Goal: Task Accomplishment & Management: Manage account settings

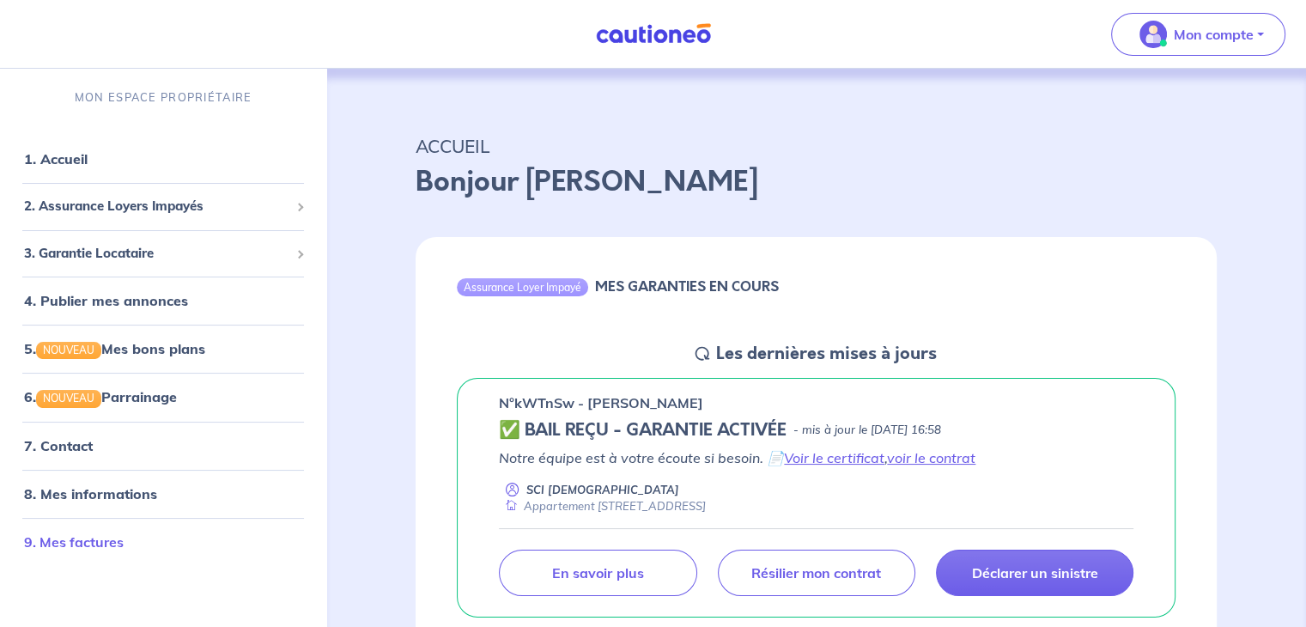
click at [76, 542] on link "9. Mes factures" at bounding box center [74, 541] width 100 height 17
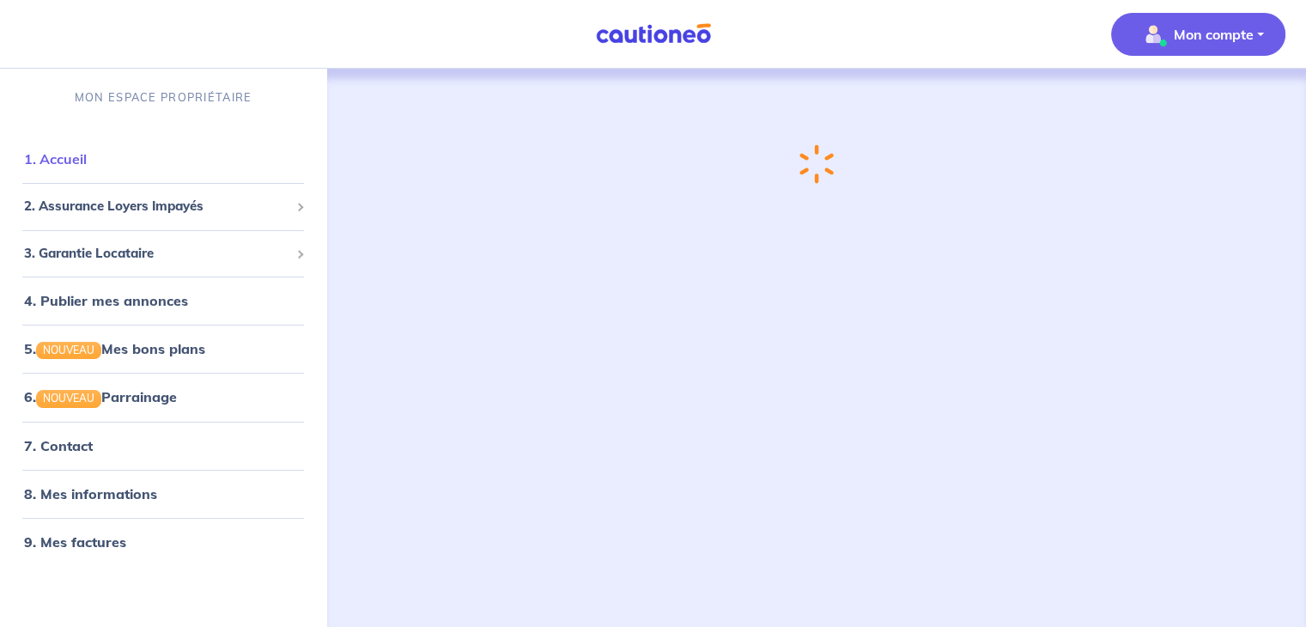
click at [69, 152] on link "1. Accueil" at bounding box center [55, 158] width 63 height 17
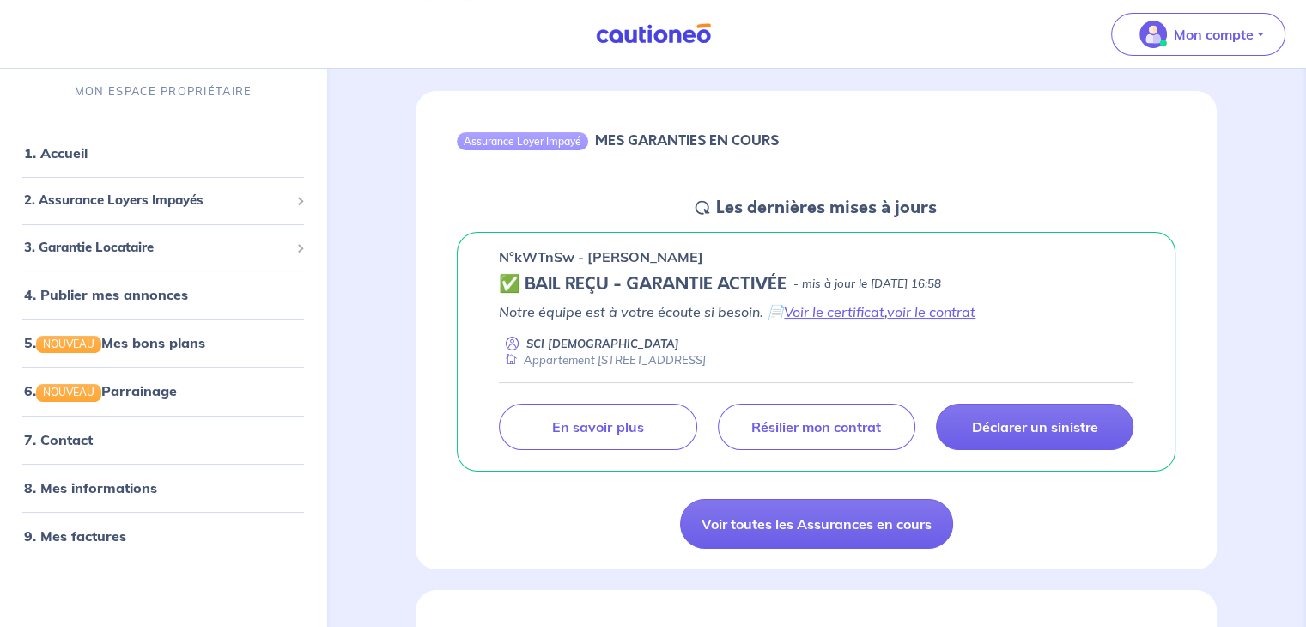
scroll to position [258, 0]
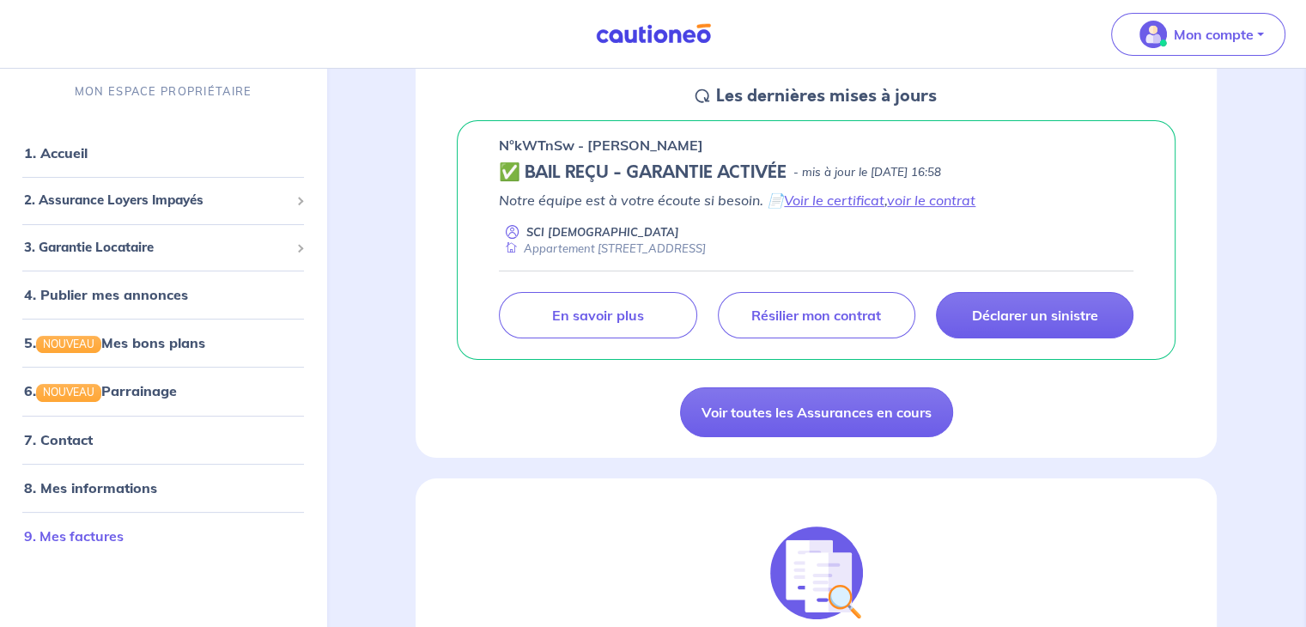
click at [101, 535] on link "9. Mes factures" at bounding box center [74, 535] width 100 height 17
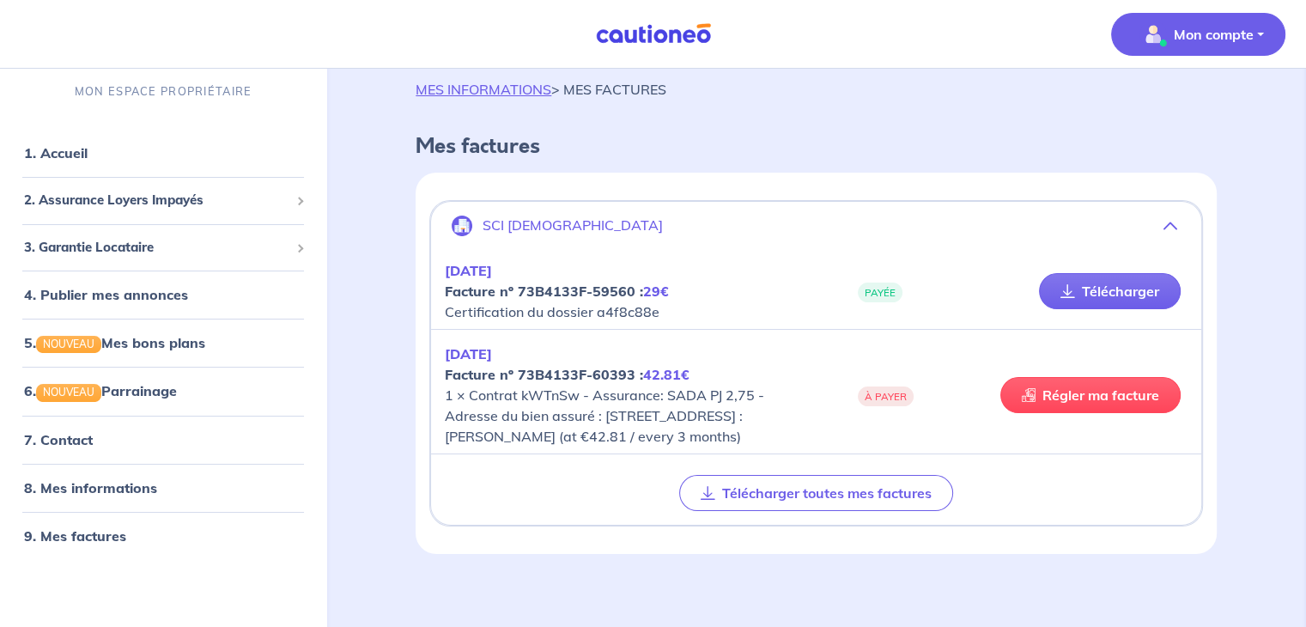
scroll to position [59, 0]
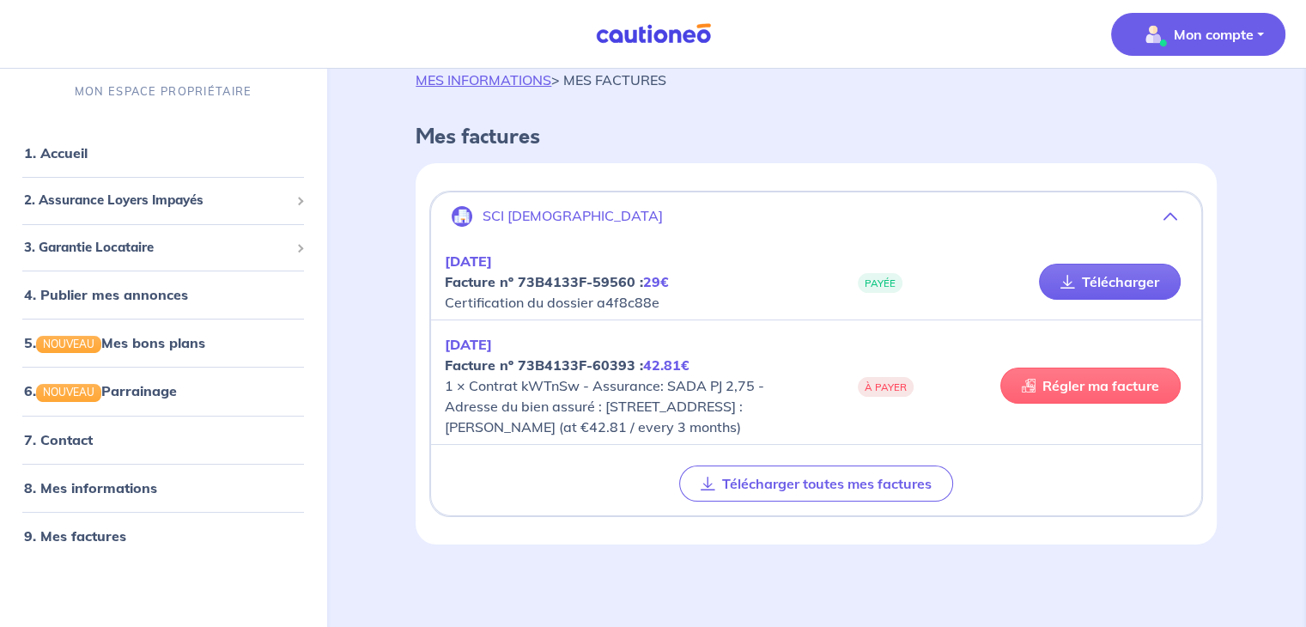
click at [1058, 375] on link "Régler ma facture" at bounding box center [1090, 385] width 180 height 36
